Goal: Complete application form: Complete application form

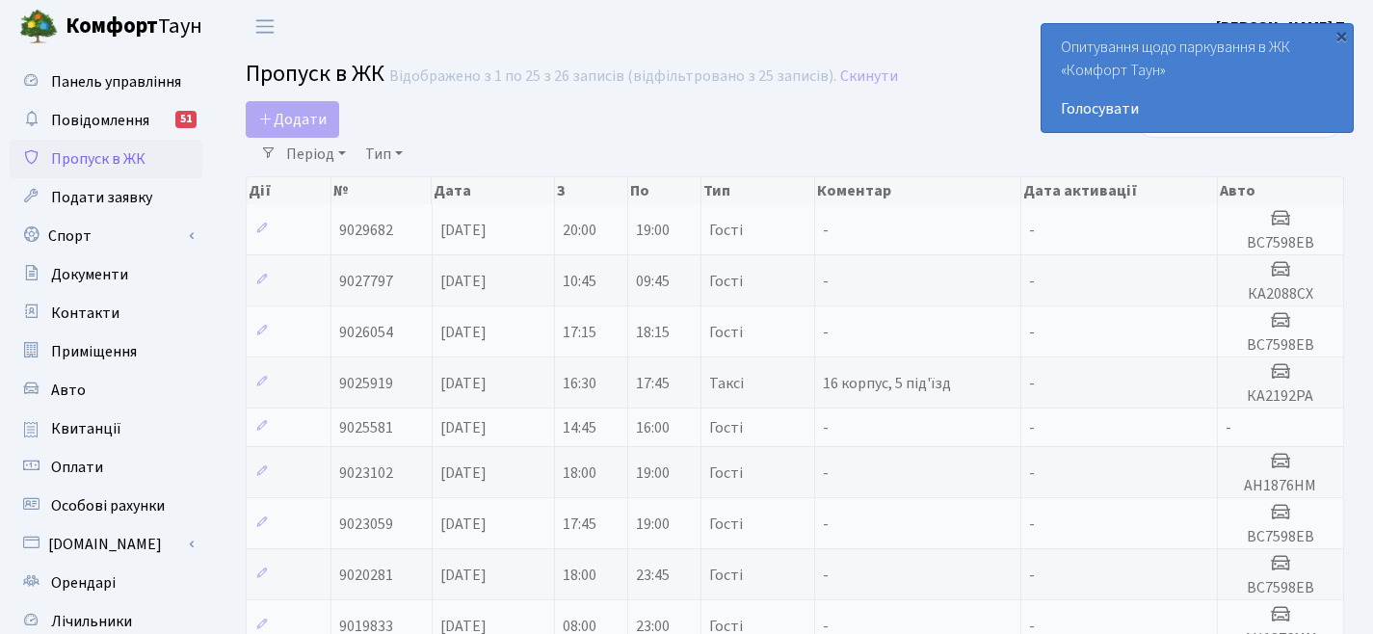
select select "25"
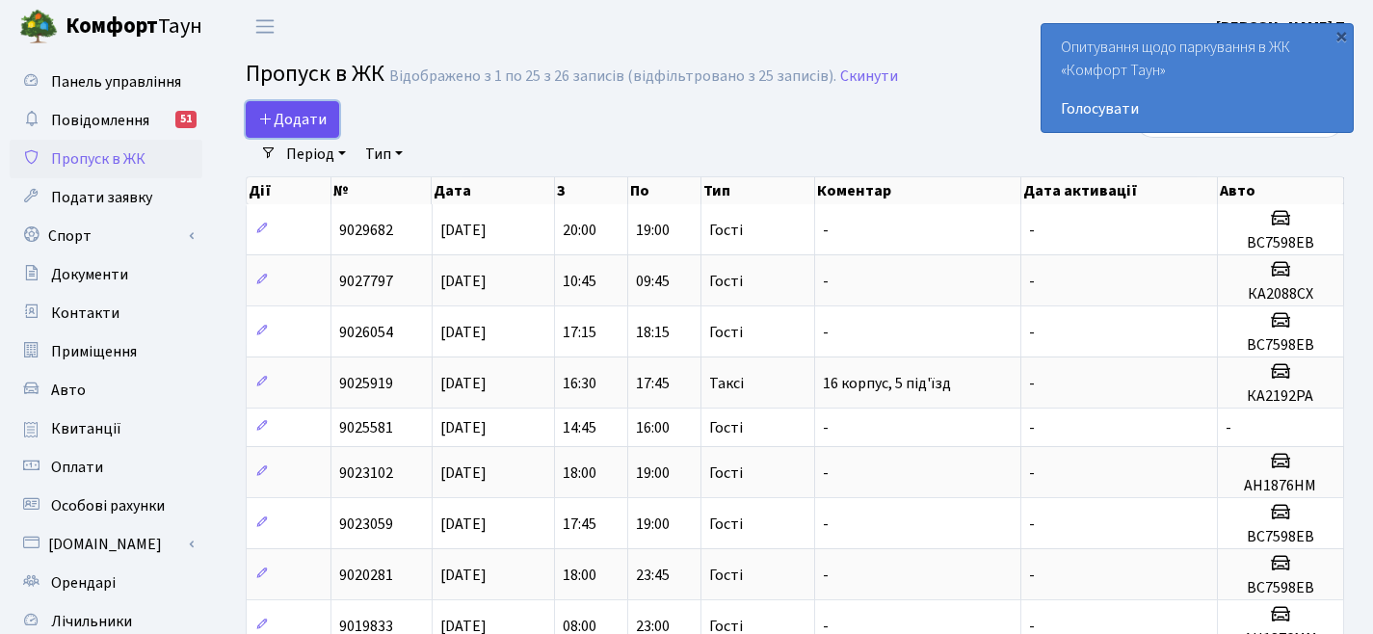
click at [278, 119] on span "Додати" at bounding box center [292, 119] width 68 height 21
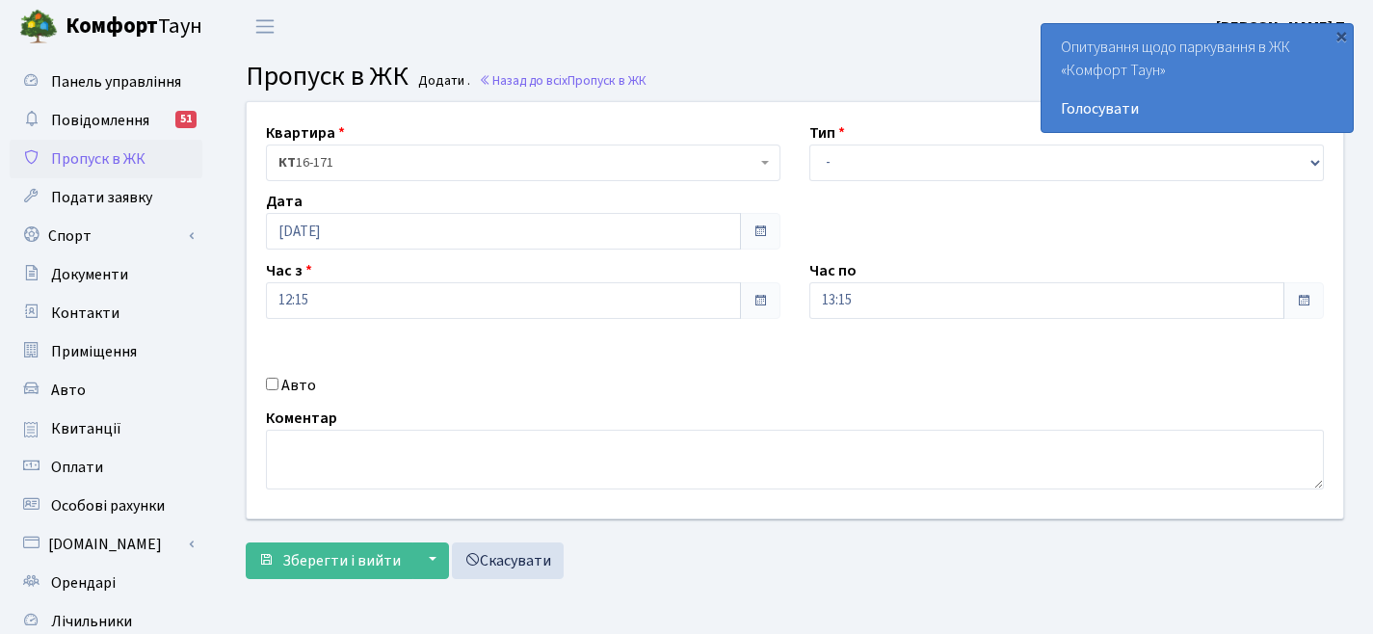
click at [281, 383] on label "Авто" at bounding box center [298, 385] width 35 height 23
click at [278, 383] on input "Авто" at bounding box center [272, 384] width 13 height 13
checkbox input "true"
click at [867, 373] on input "text" at bounding box center [1066, 369] width 515 height 37
paste input "ВН7018ТК"
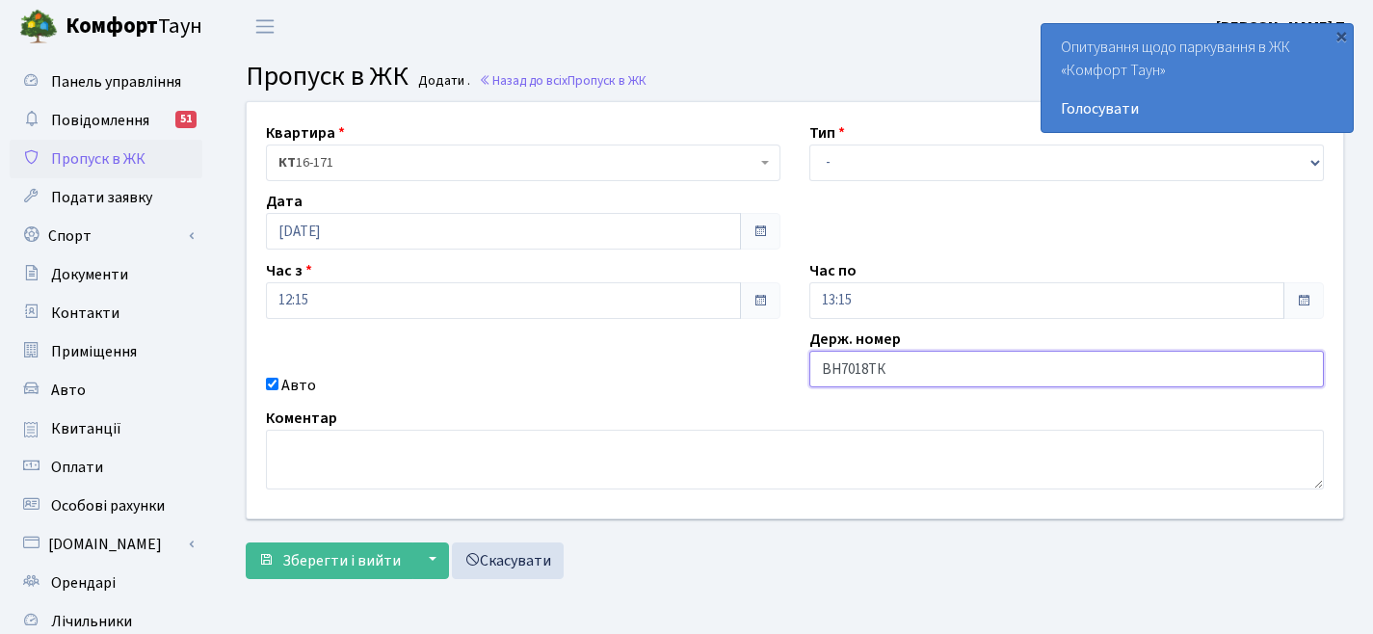
type input "ВН7018ТК"
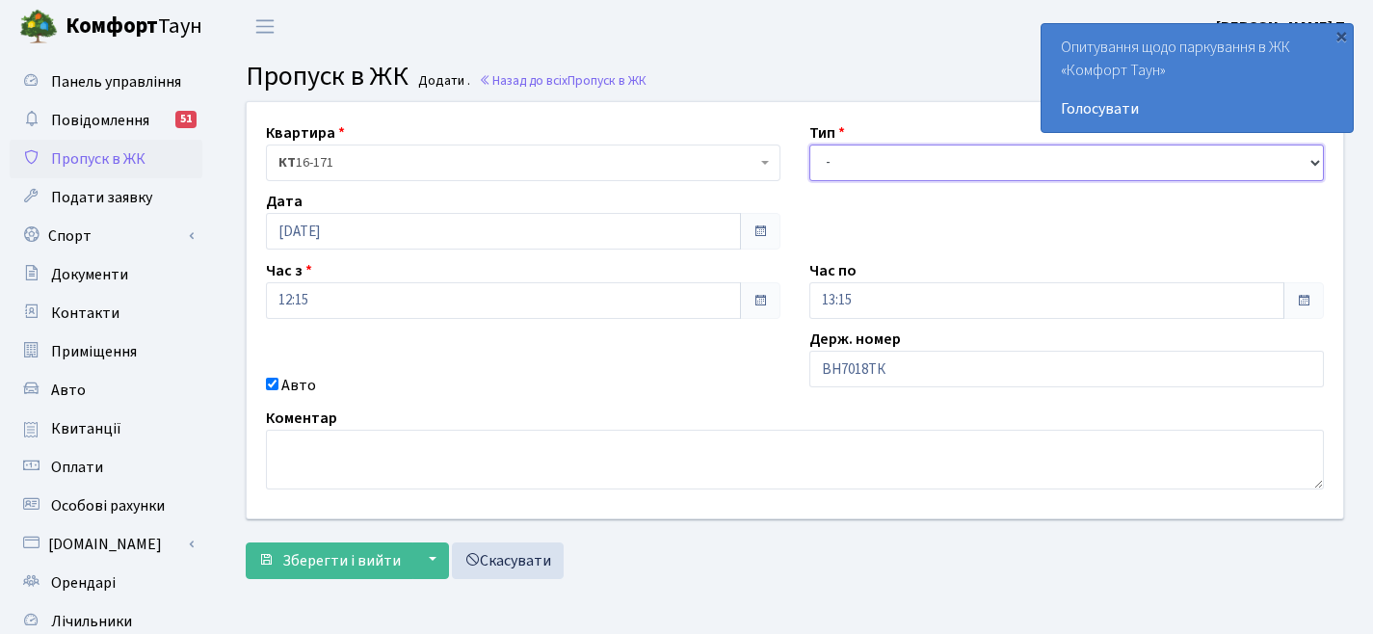
click at [877, 167] on select "- Доставка Таксі Гості Сервіс" at bounding box center [1066, 163] width 515 height 37
select select "3"
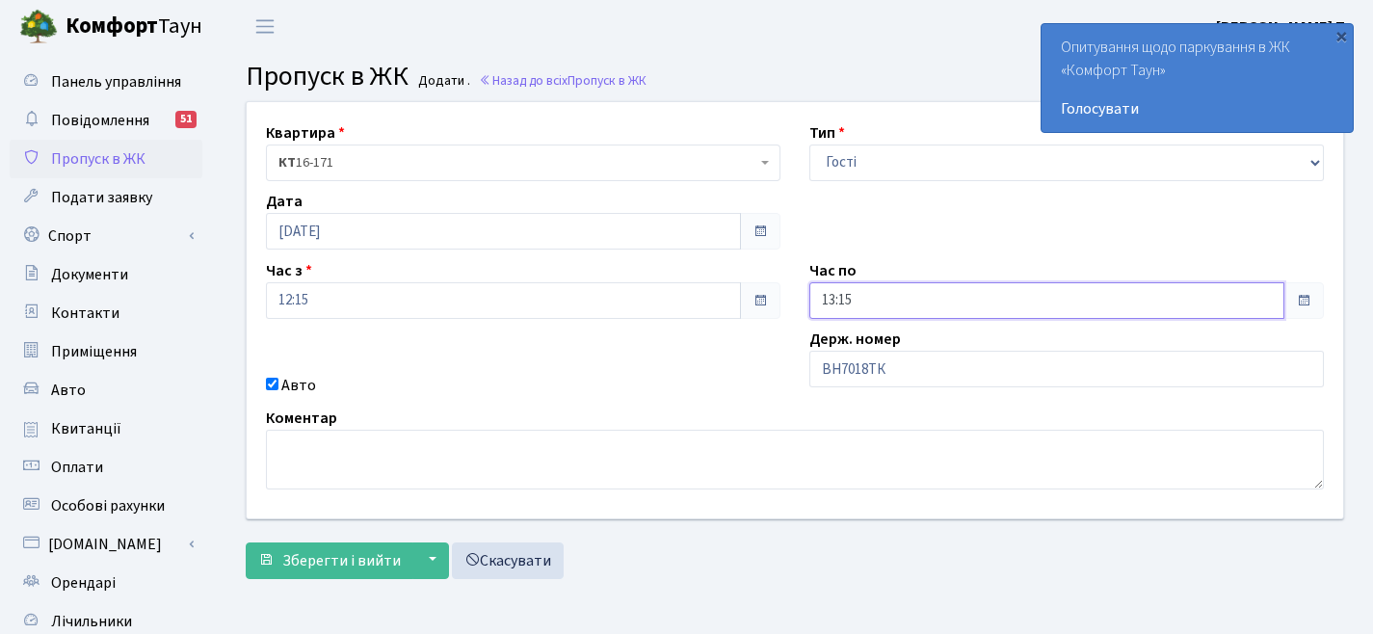
click at [882, 317] on input "13:15" at bounding box center [1046, 300] width 475 height 37
click at [871, 102] on icon at bounding box center [862, 82] width 52 height 52
click at [872, 101] on icon at bounding box center [862, 82] width 52 height 52
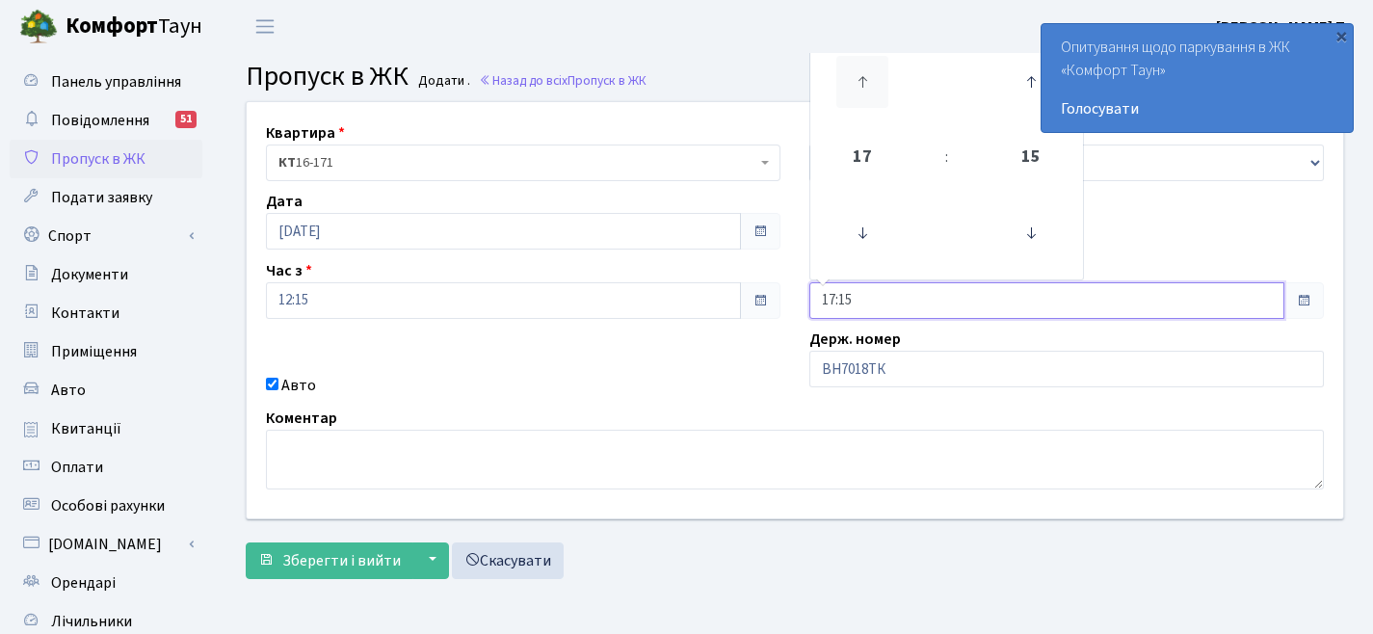
click at [872, 101] on icon at bounding box center [862, 82] width 52 height 52
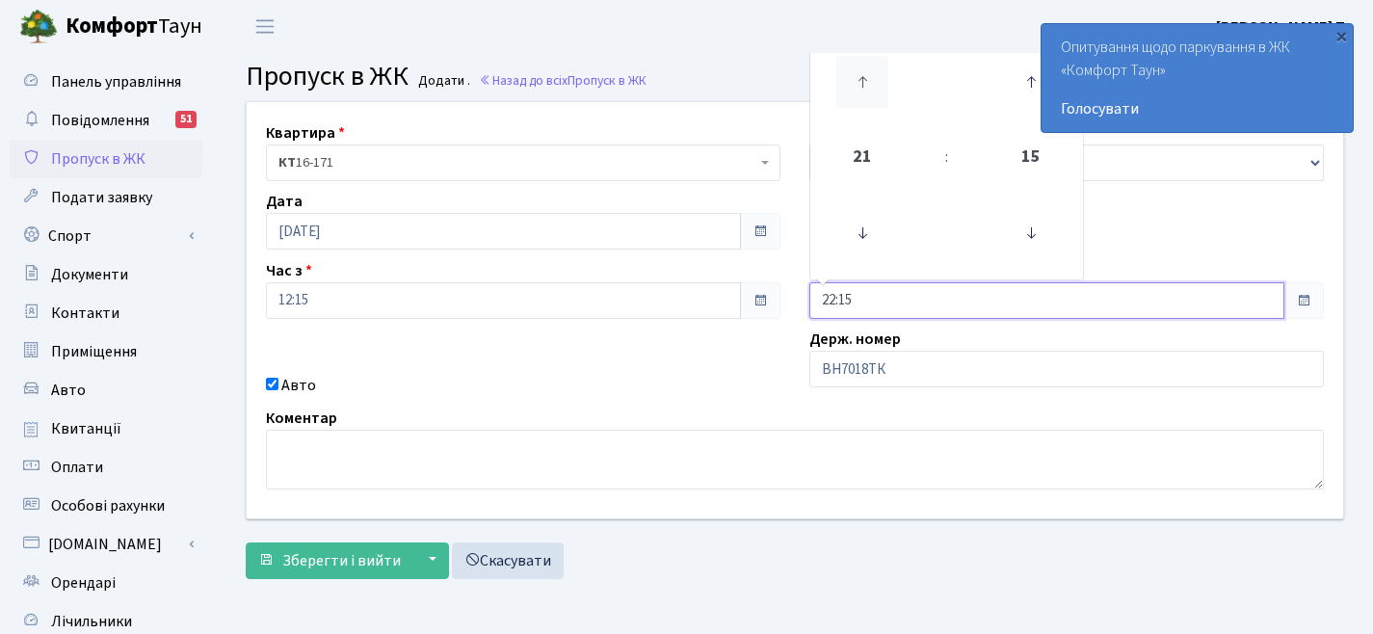
click at [872, 101] on icon at bounding box center [862, 82] width 52 height 52
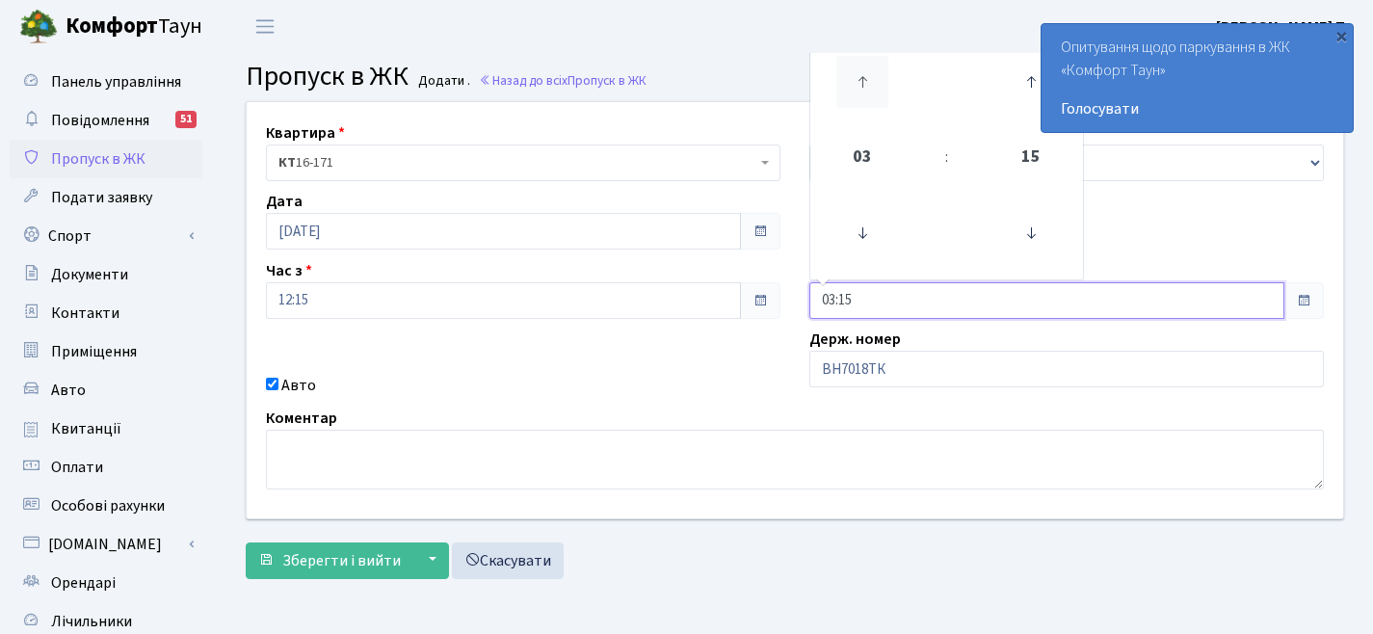
click at [872, 101] on icon at bounding box center [862, 82] width 52 height 52
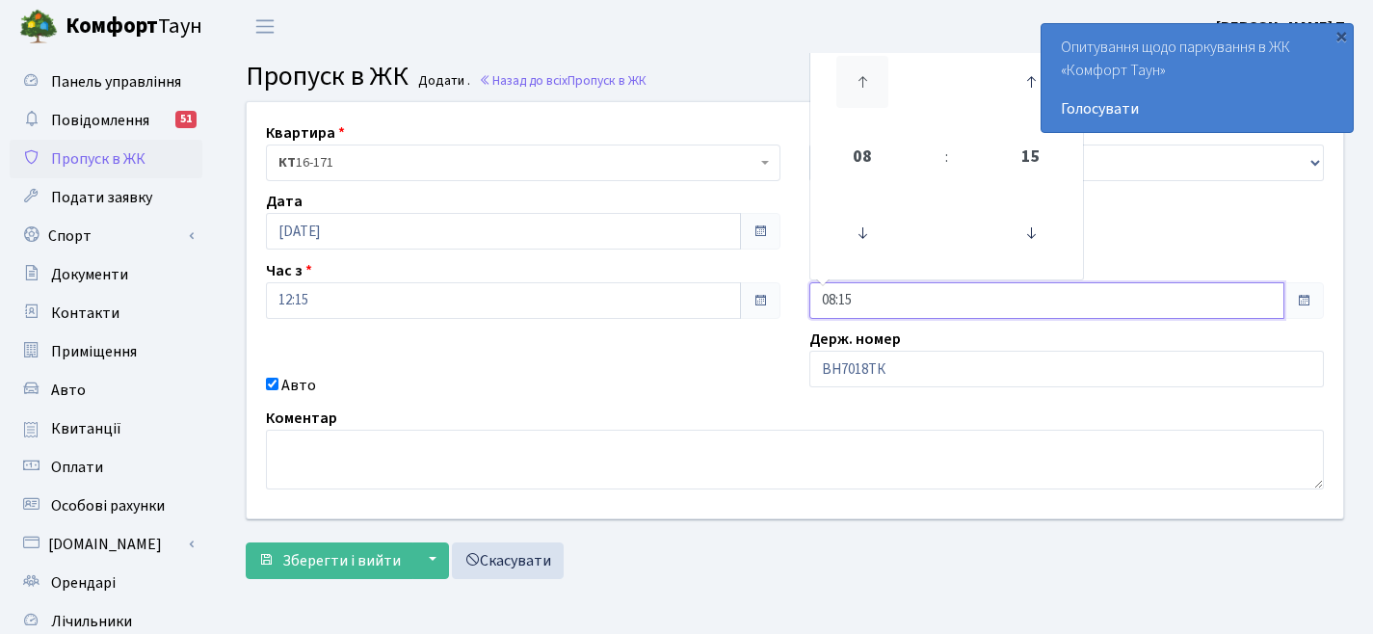
click at [872, 101] on icon at bounding box center [862, 82] width 52 height 52
type input "11:15"
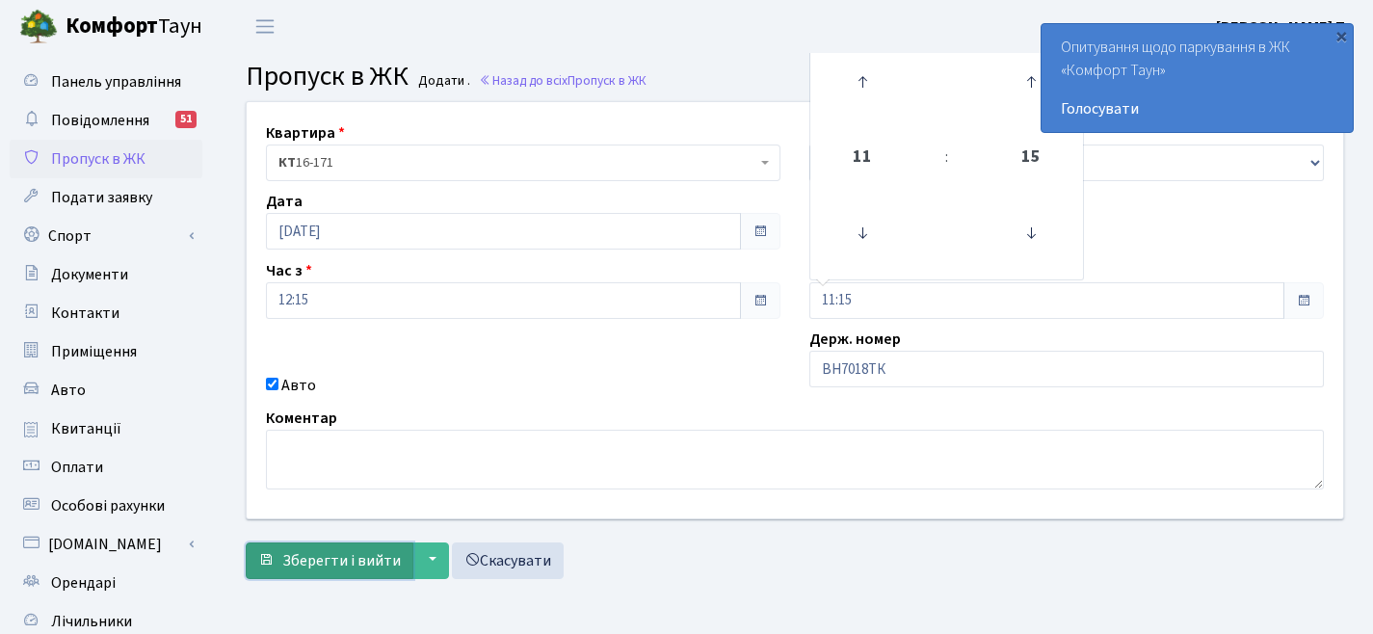
click at [381, 551] on span "Зберегти і вийти" at bounding box center [341, 560] width 119 height 21
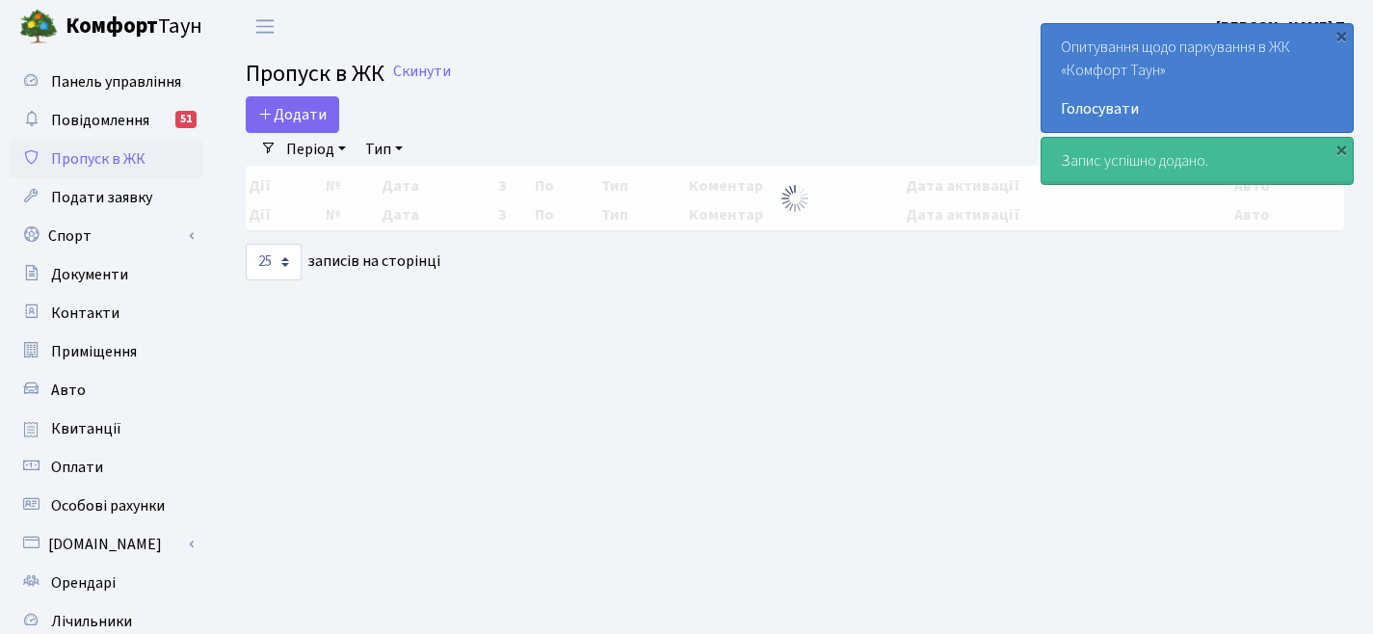
select select "25"
